Goal: Task Accomplishment & Management: Use online tool/utility

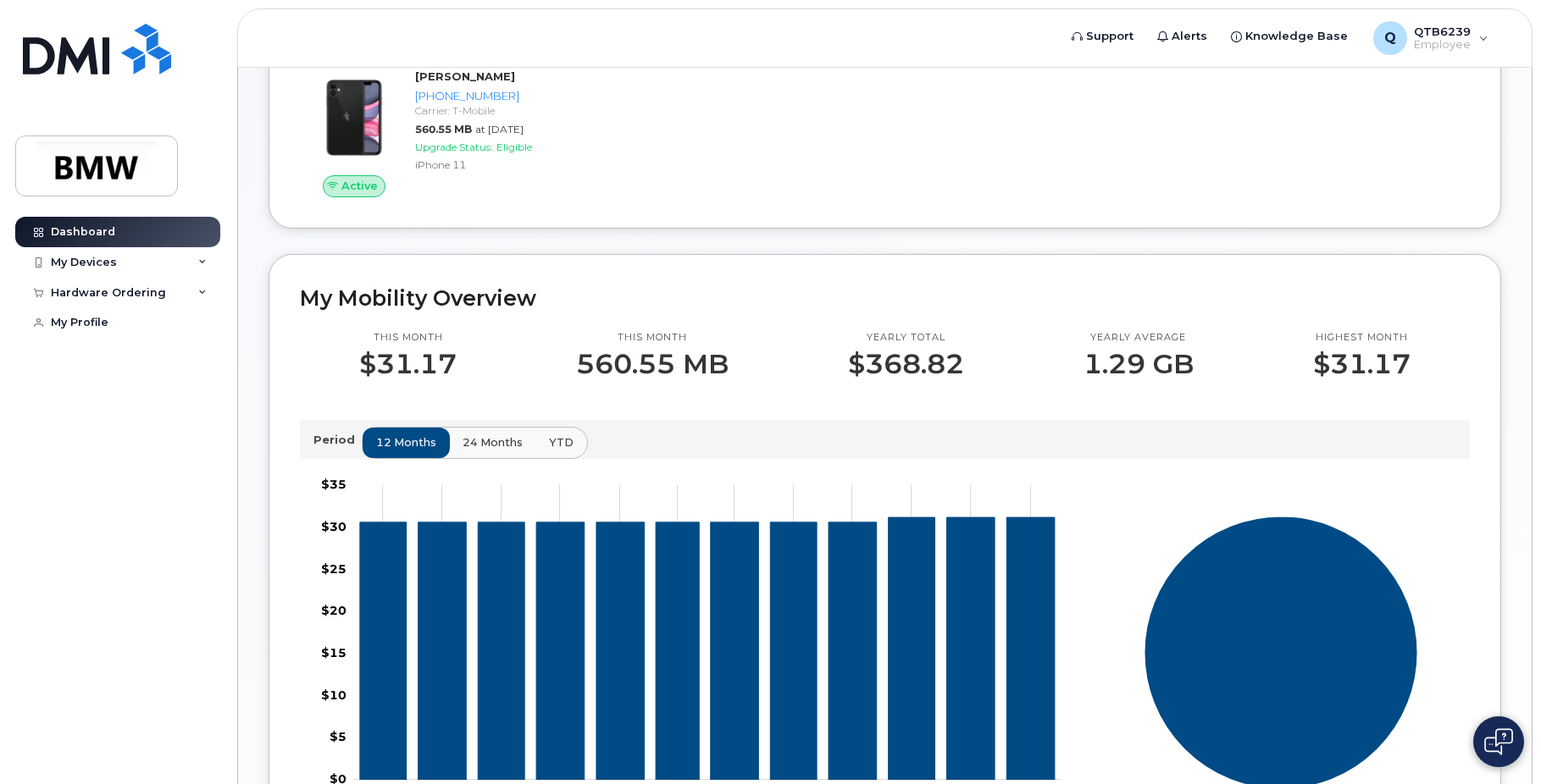
scroll to position [239, 0]
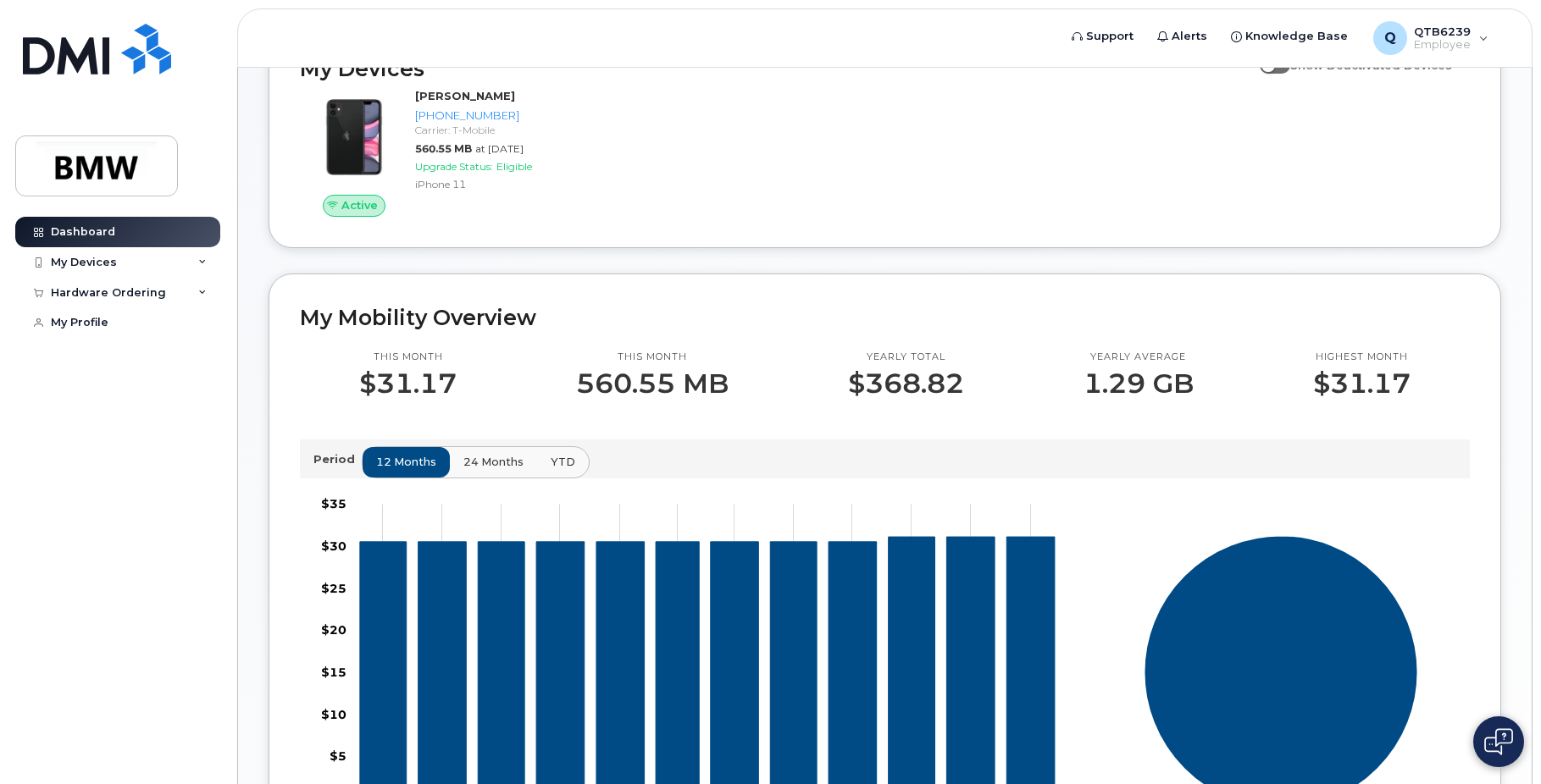
click at [478, 477] on button "24 months" at bounding box center [493, 462] width 89 height 31
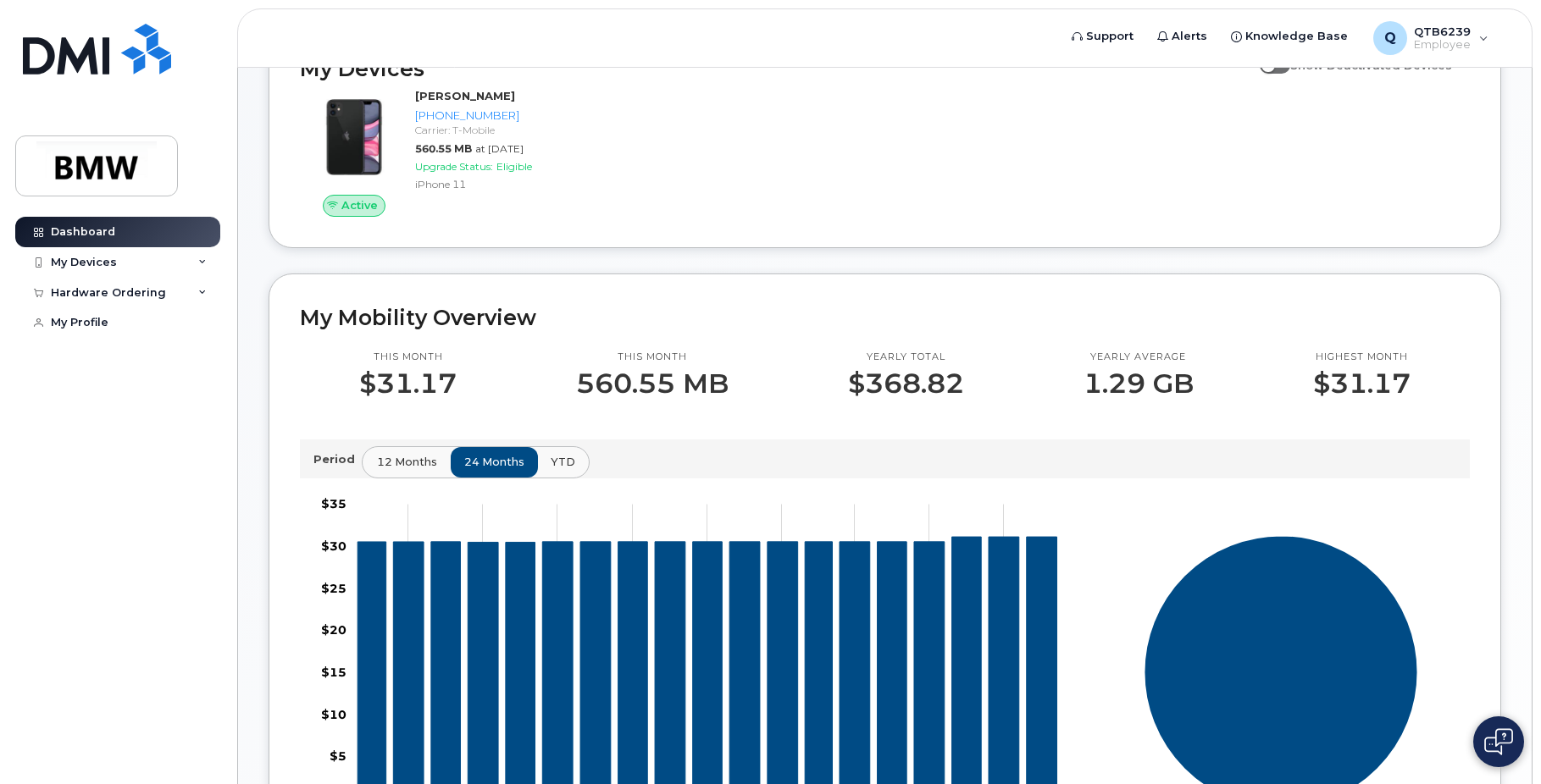
click at [399, 477] on button "12 months" at bounding box center [407, 462] width 89 height 31
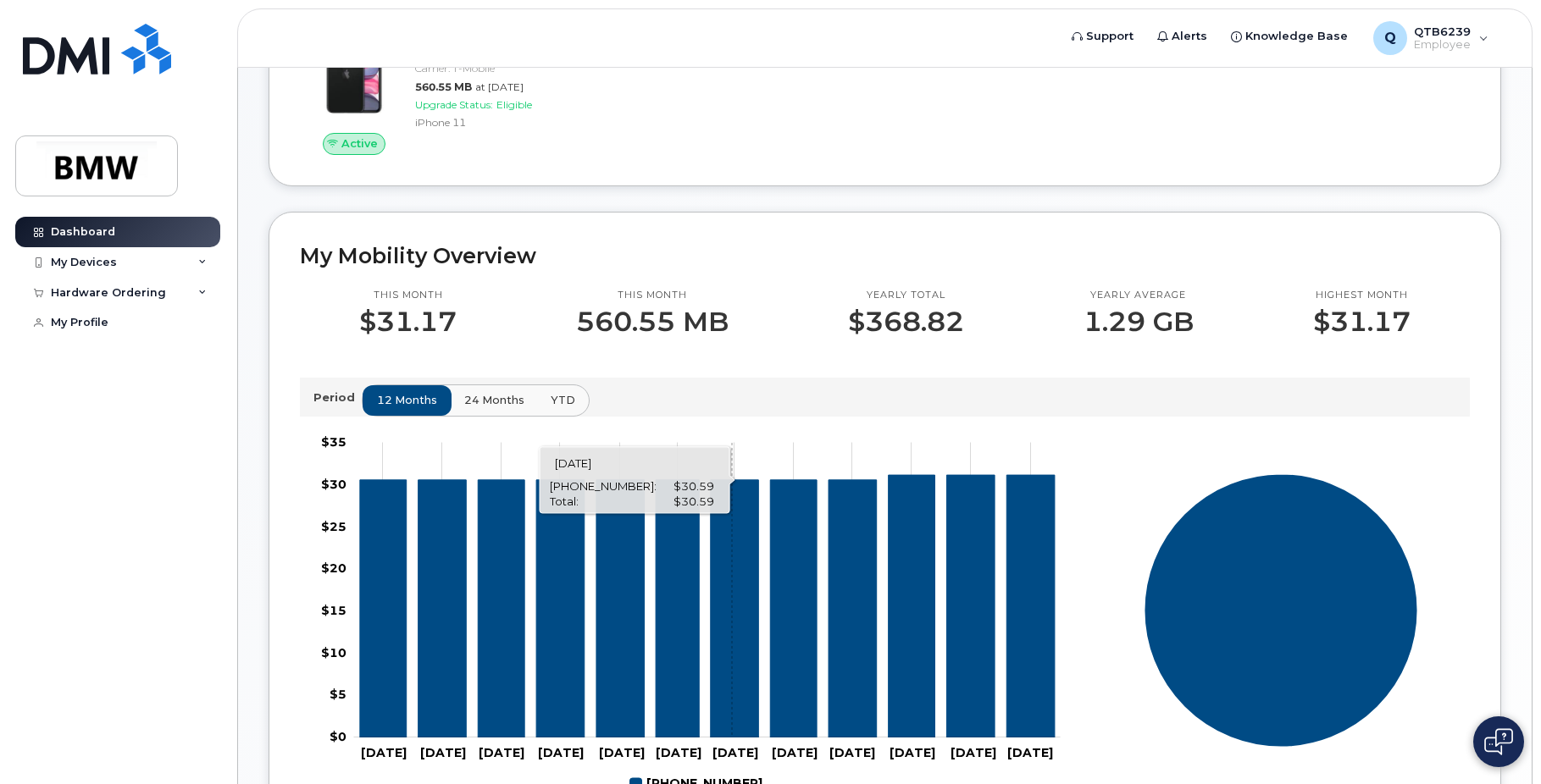
scroll to position [0, 0]
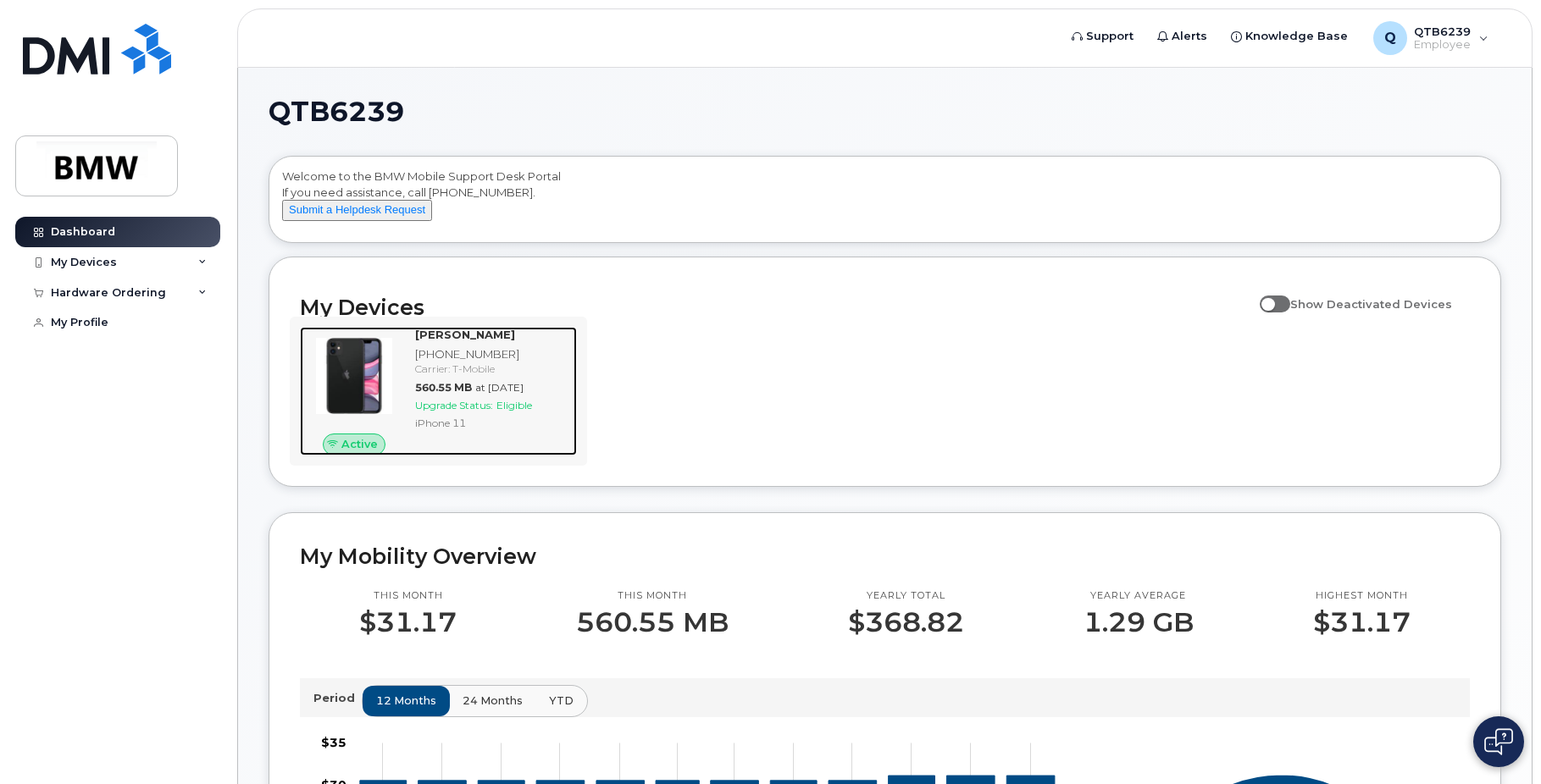
click at [478, 411] on span "Upgrade Status:" at bounding box center [454, 405] width 78 height 12
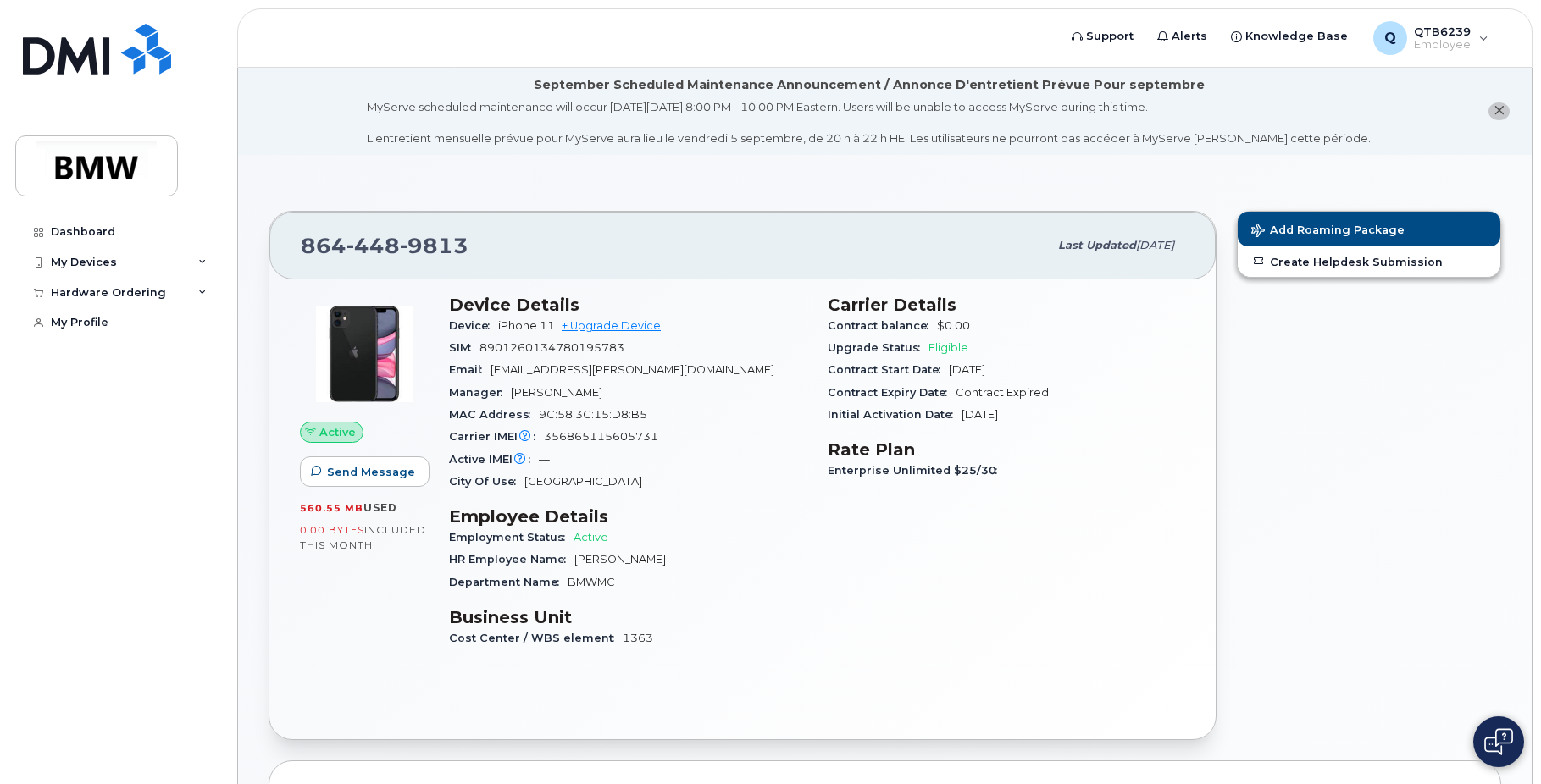
drag, startPoint x: 1070, startPoint y: 584, endPoint x: 1023, endPoint y: 351, distance: 237.7
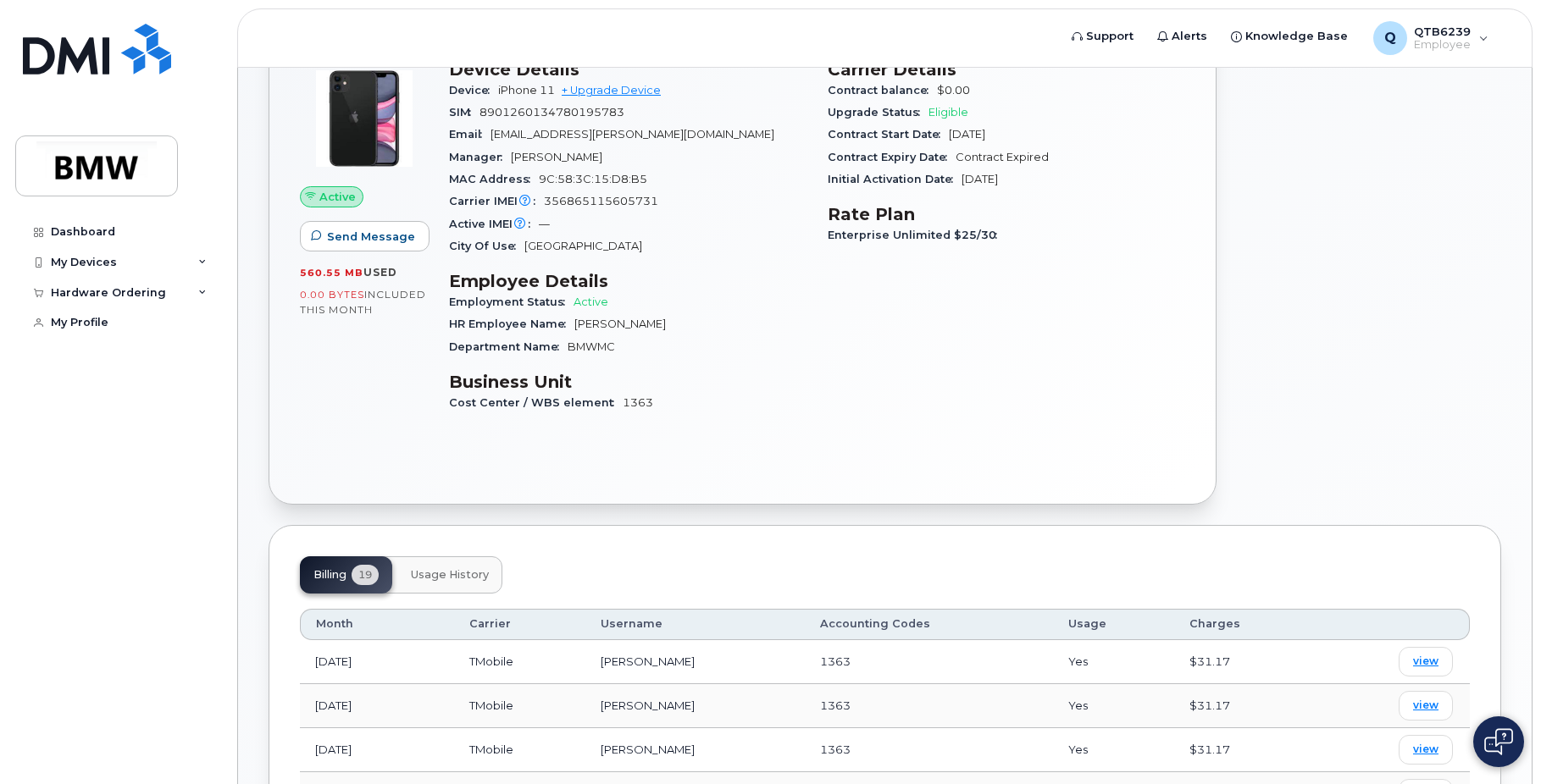
scroll to position [85, 0]
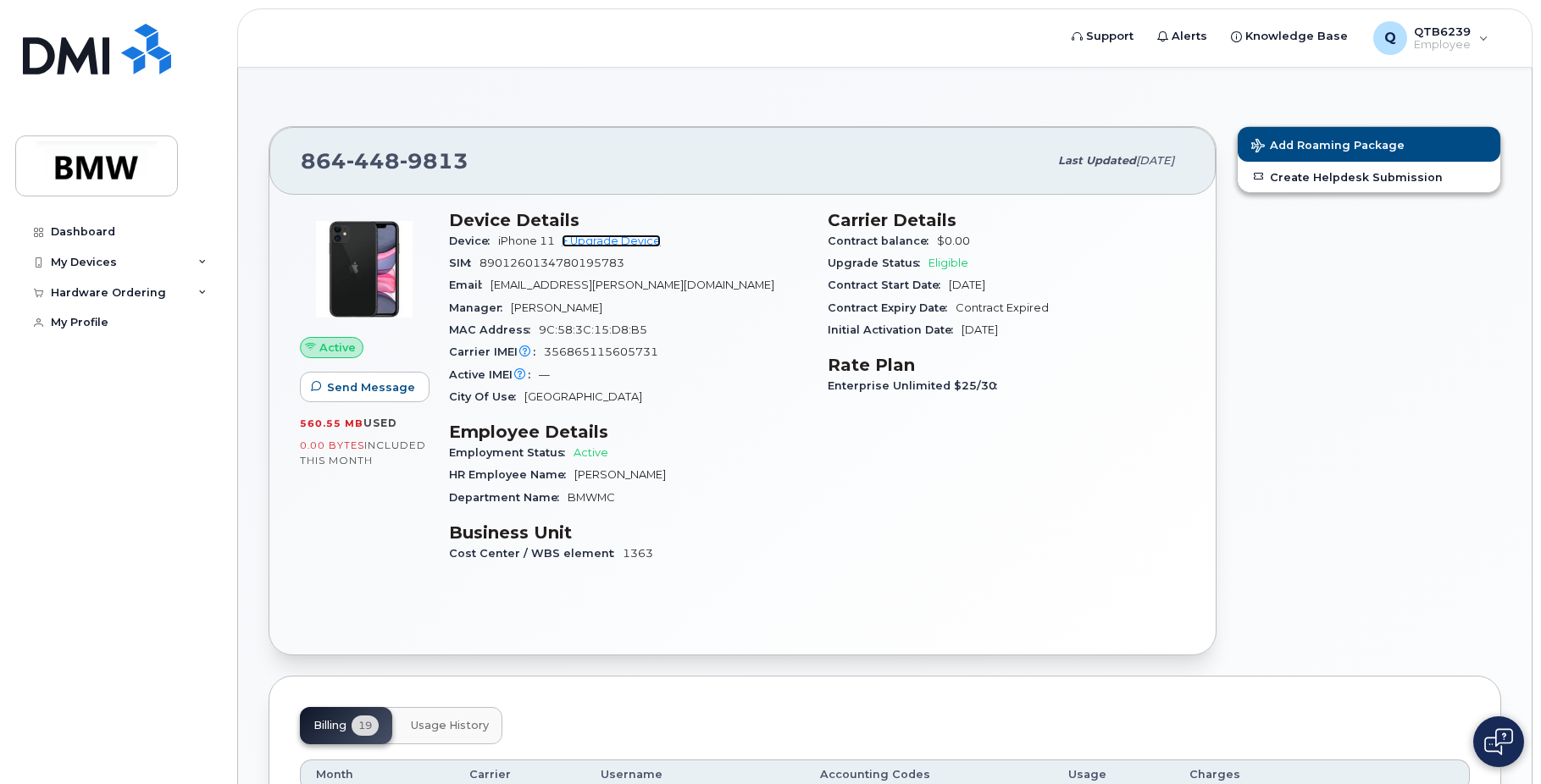
click at [604, 242] on link "+ Upgrade Device" at bounding box center [611, 240] width 99 height 12
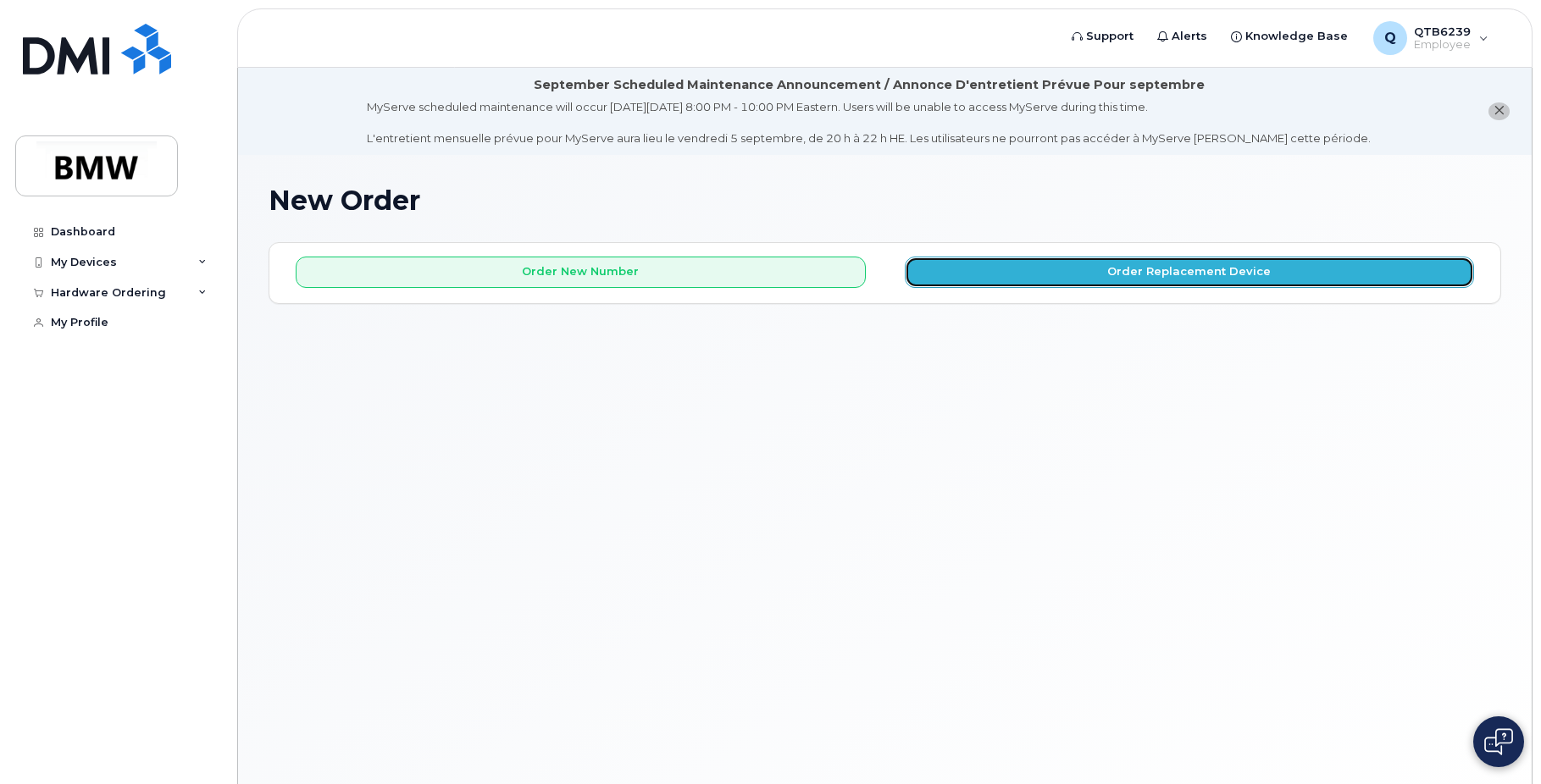
click at [1017, 269] on button "Order Replacement Device" at bounding box center [1189, 272] width 570 height 32
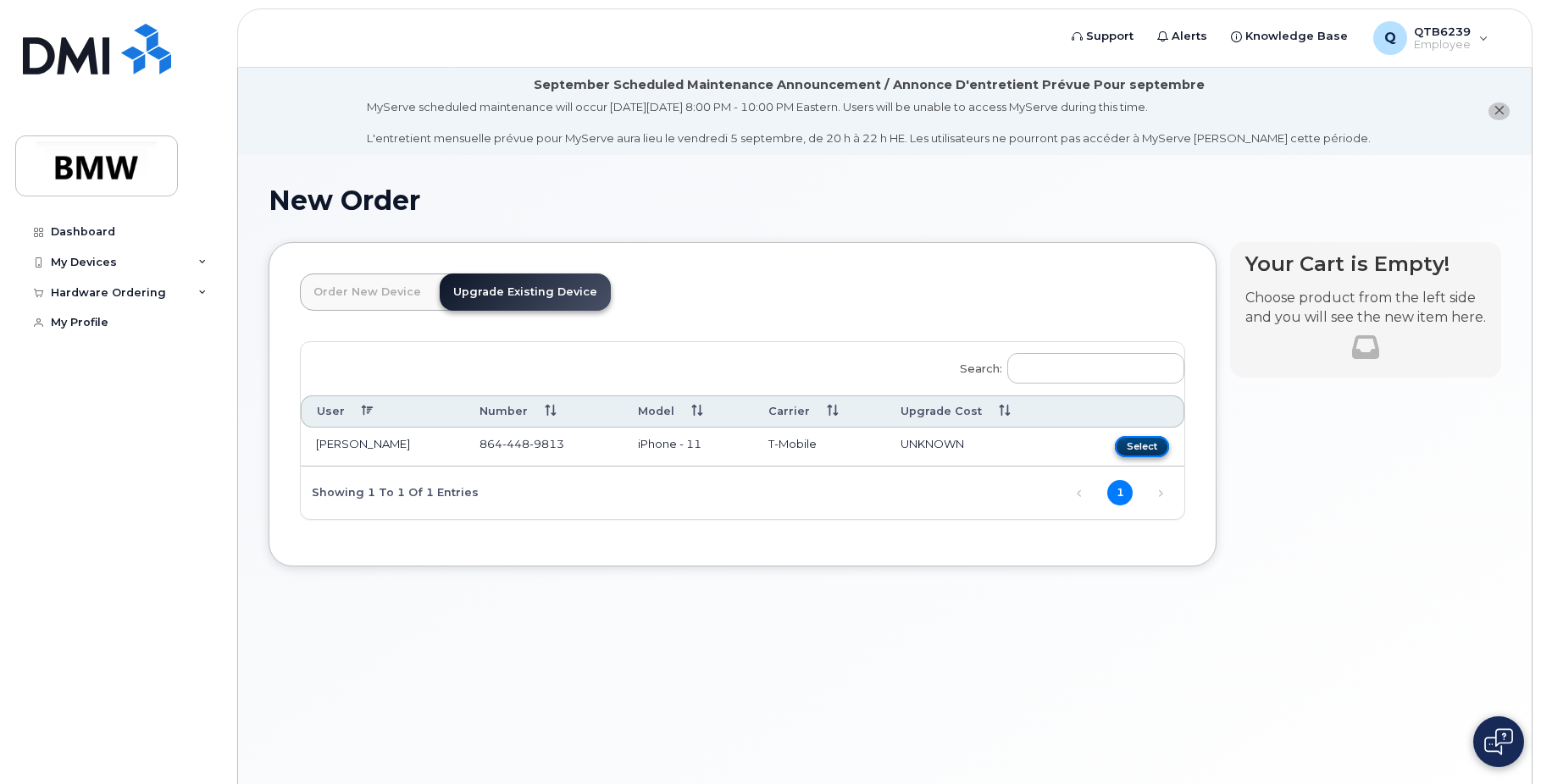
click at [1127, 447] on button "Select" at bounding box center [1142, 447] width 55 height 21
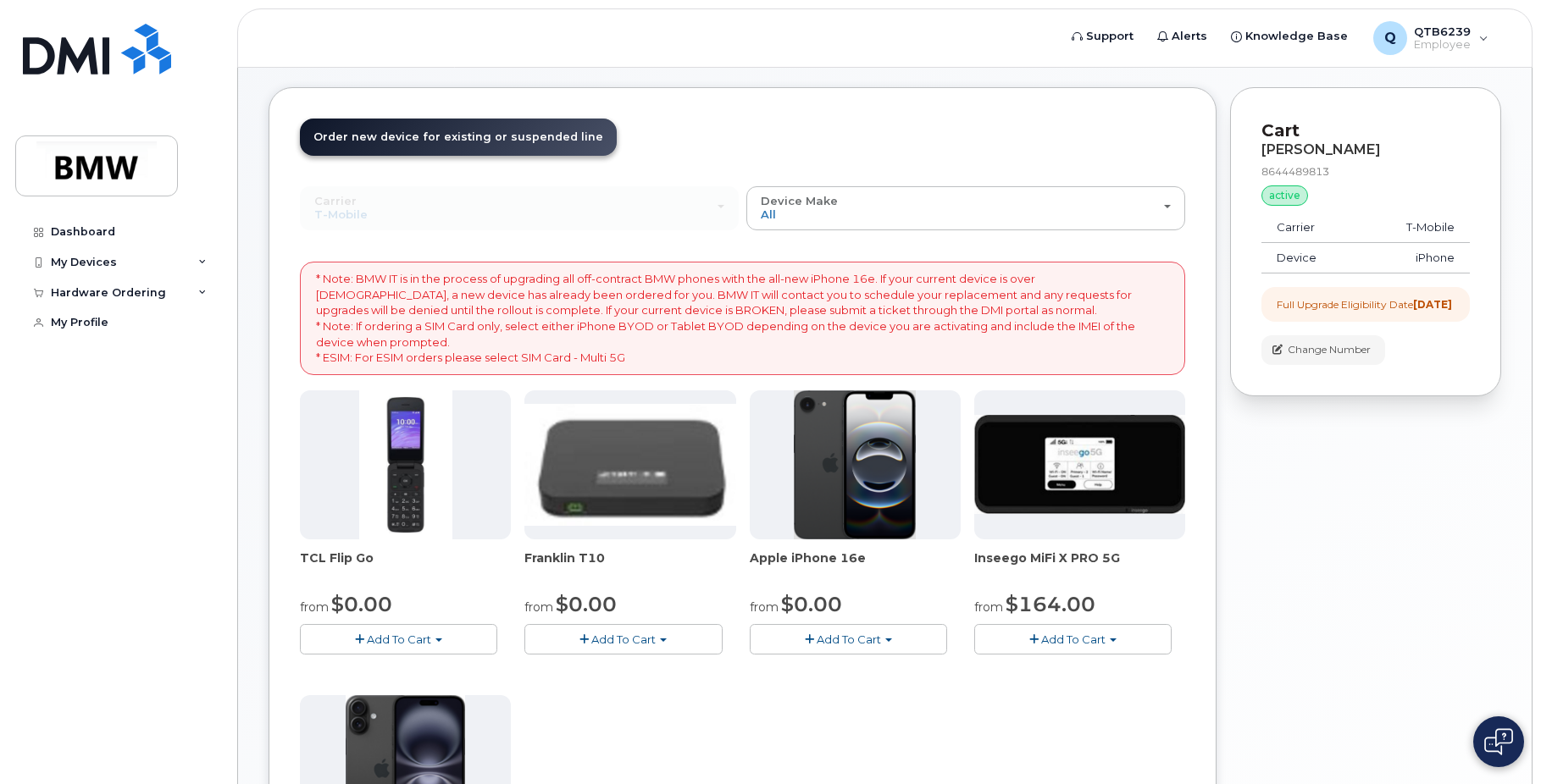
scroll to position [129, 0]
